Goal: Transaction & Acquisition: Book appointment/travel/reservation

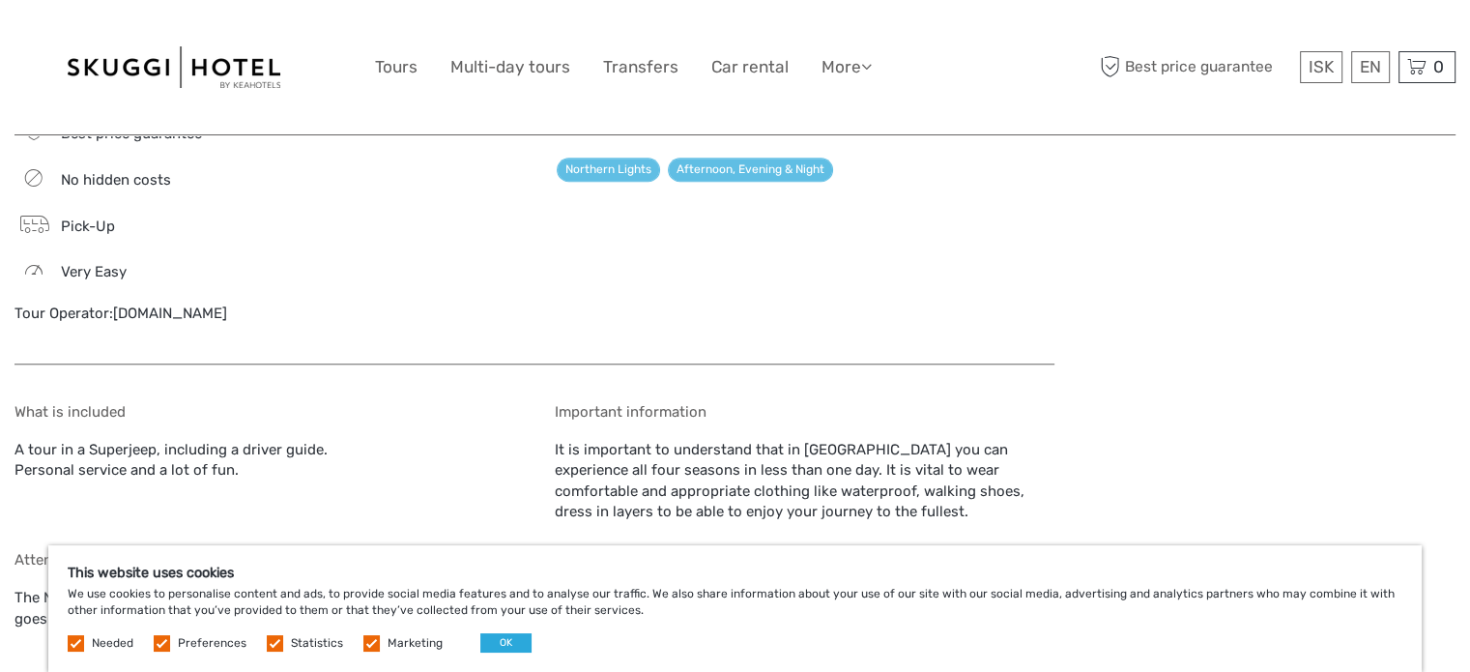
scroll to position [870, 0]
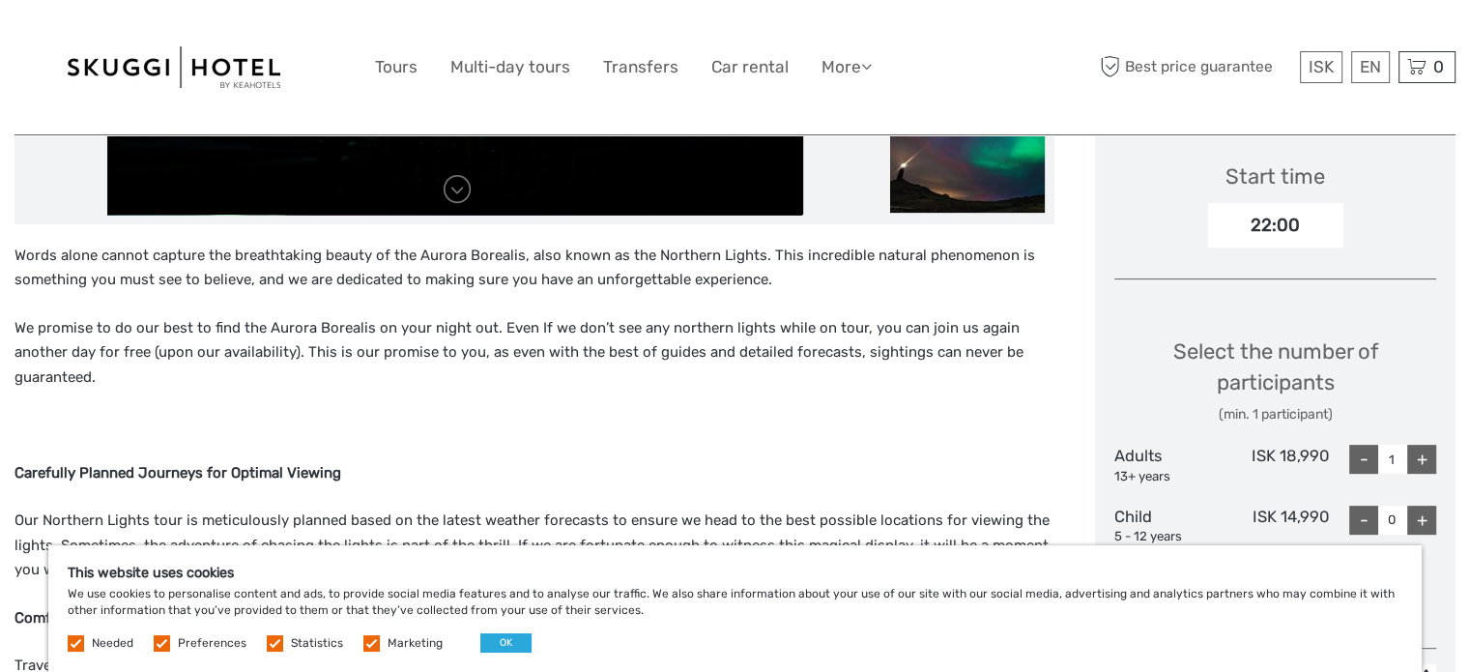
scroll to position [676, 0]
